Goal: Information Seeking & Learning: Check status

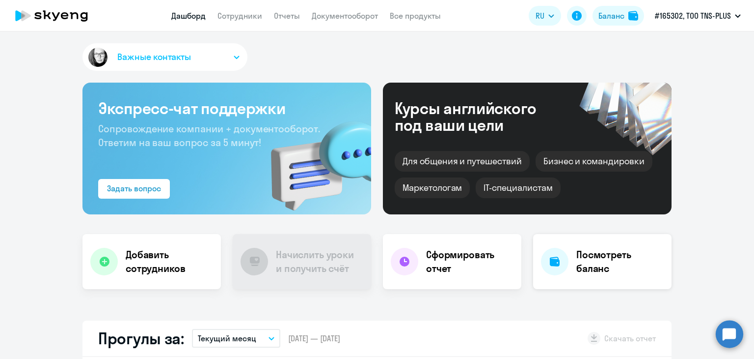
scroll to position [246, 0]
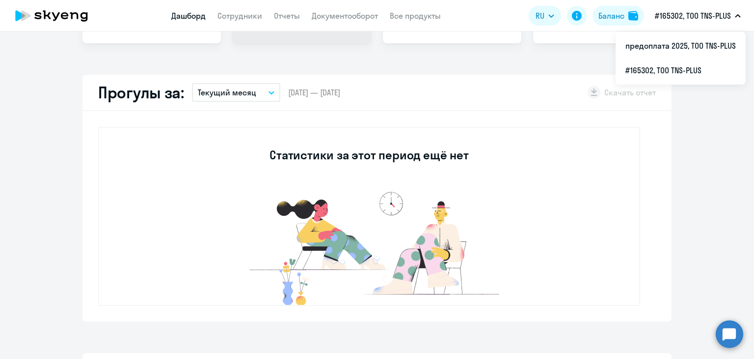
click at [696, 12] on p "#165302, ТОО TNS-PLUS" at bounding box center [693, 16] width 76 height 12
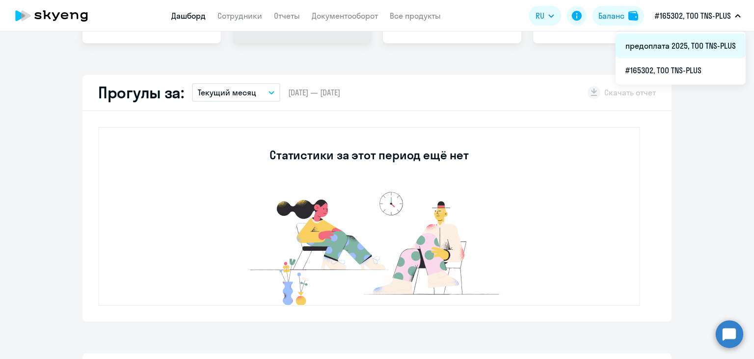
click at [657, 51] on li "предоплата 2025, ТОО TNS-PLUS" at bounding box center [681, 45] width 130 height 25
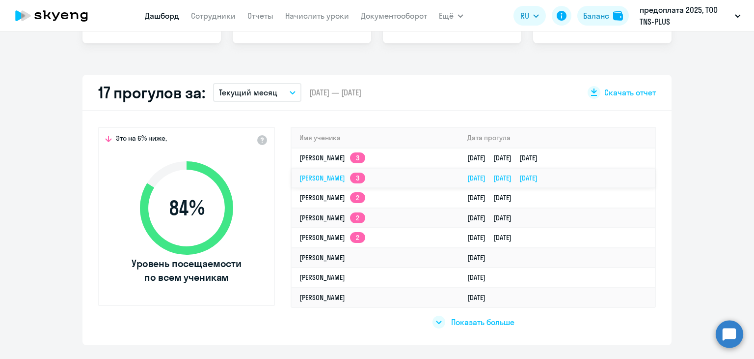
select select "30"
click at [487, 65] on div "Важные контакты Экспресс-чат поддержки Сопровождение компании + документооборот…" at bounding box center [377, 194] width 754 height 327
click at [278, 311] on div "Это на 6% ниже, 84 % Уровень посещаемости по всем ученикам Имя ученика [PERSON_…" at bounding box center [377, 228] width 589 height 234
drag, startPoint x: 459, startPoint y: 313, endPoint x: 460, endPoint y: 318, distance: 5.5
click at [460, 318] on app-list-unwrapper "Показать больше" at bounding box center [474, 317] width 82 height 21
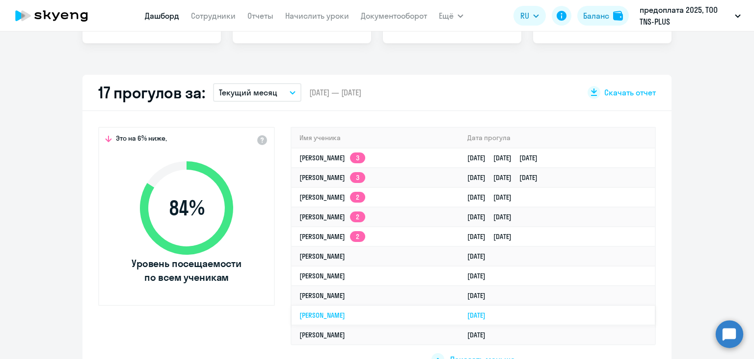
click at [460, 321] on td "[PERSON_NAME]" at bounding box center [376, 315] width 168 height 20
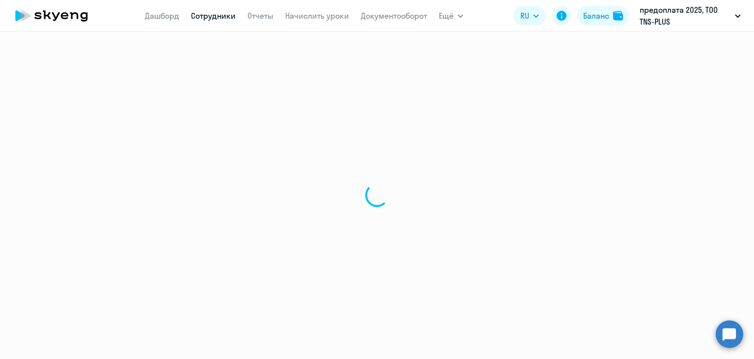
select select "english"
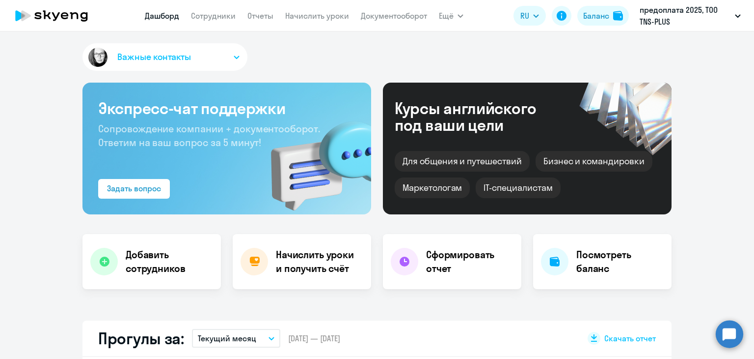
select select "30"
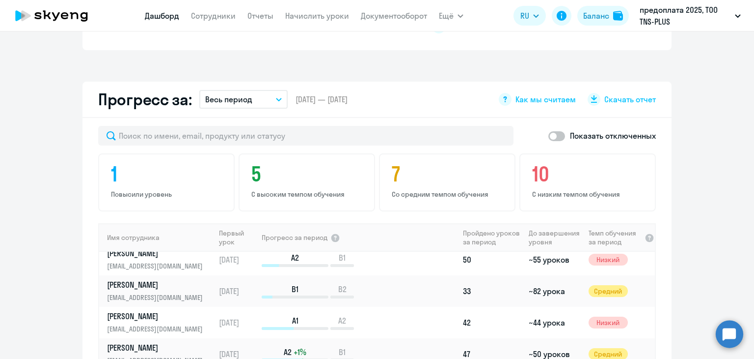
scroll to position [589, 0]
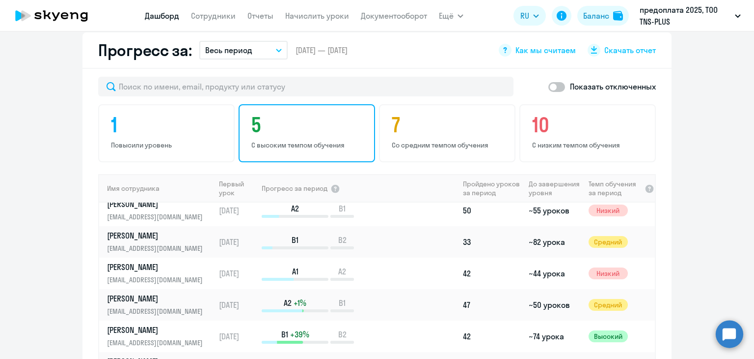
click at [279, 138] on div "5 С высоким темпом обучения" at bounding box center [307, 133] width 137 height 58
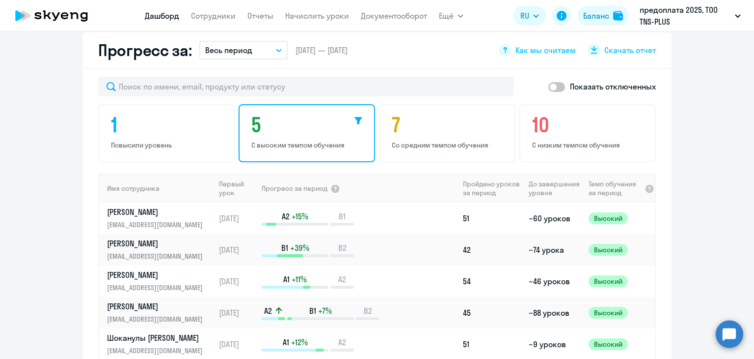
scroll to position [639, 0]
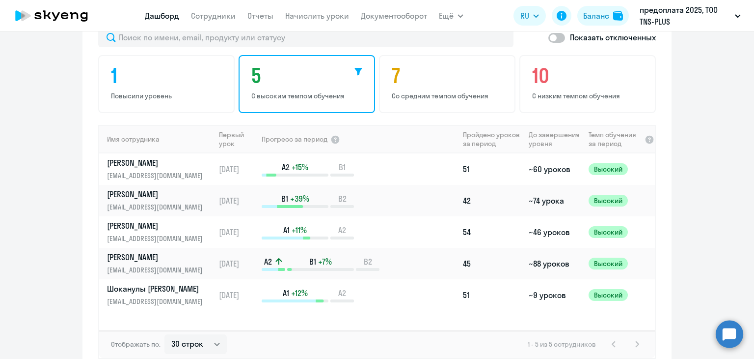
click at [40, 219] on app-progress-dashboard "Прогресс за: Весь период – [DATE] — [DATE] Как мы считаем Скачать отчет Показат…" at bounding box center [377, 181] width 754 height 396
click at [33, 244] on app-progress-dashboard "Прогресс за: Весь период – [DATE] — [DATE] Как мы считаем Скачать отчет Показат…" at bounding box center [377, 181] width 754 height 396
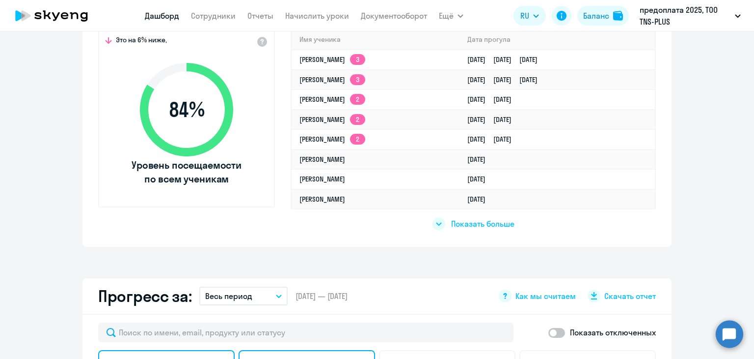
scroll to position [295, 0]
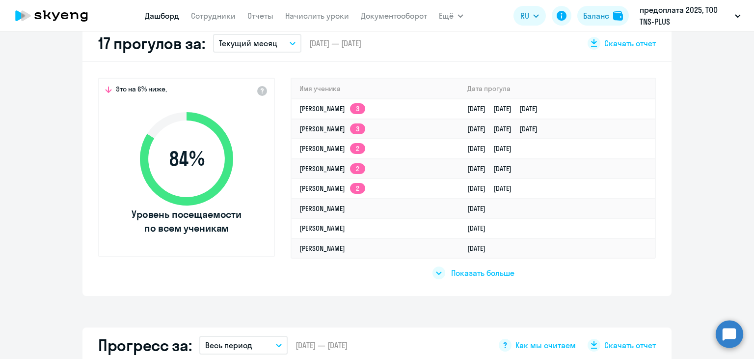
click at [707, 168] on app-truancy-attendance-dashboard "17 прогулов за: Текущий месяц – [DATE] — [DATE] Скачать отчет Это на 6% ниже, 8…" at bounding box center [377, 161] width 754 height 270
